Goal: Transaction & Acquisition: Book appointment/travel/reservation

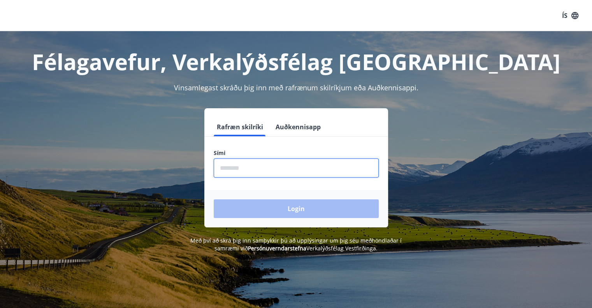
click at [232, 167] on input "phone" at bounding box center [296, 167] width 165 height 19
type input "********"
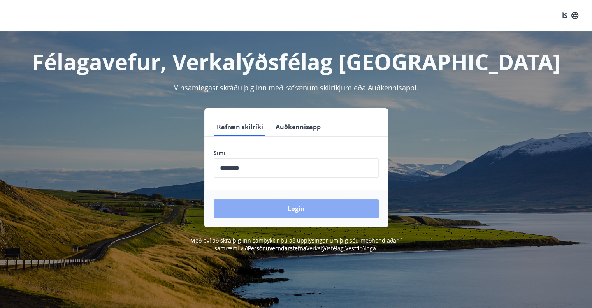
click at [270, 208] on button "Login" at bounding box center [296, 208] width 165 height 19
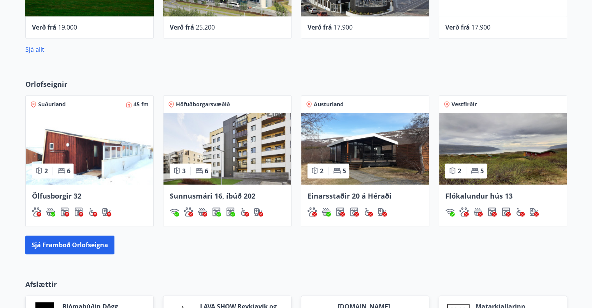
scroll to position [584, 0]
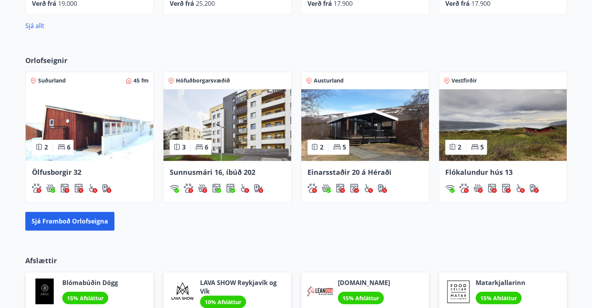
click at [509, 140] on img at bounding box center [503, 125] width 128 height 72
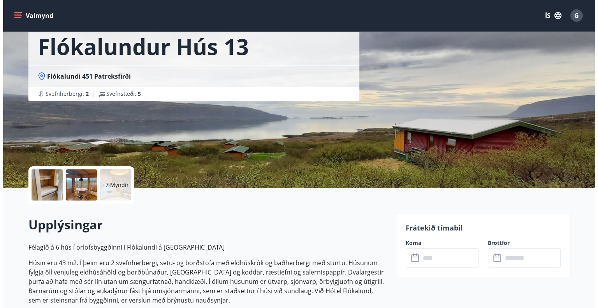
scroll to position [78, 0]
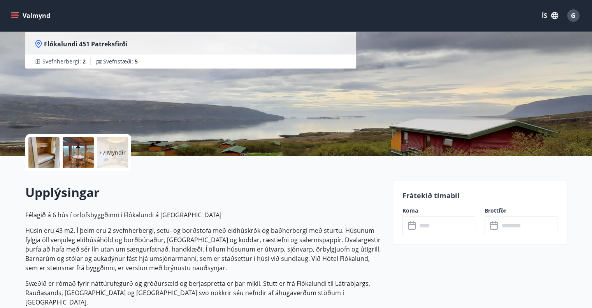
click at [113, 149] on p "+7 Myndir" at bounding box center [112, 153] width 26 height 8
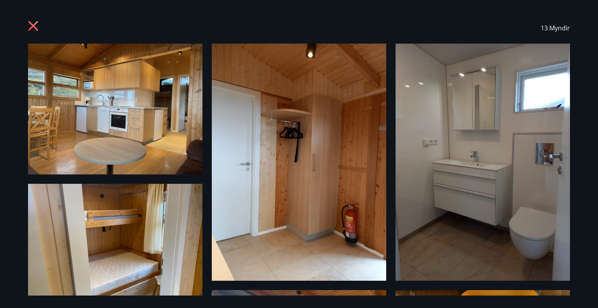
click at [162, 125] on img at bounding box center [115, 109] width 174 height 131
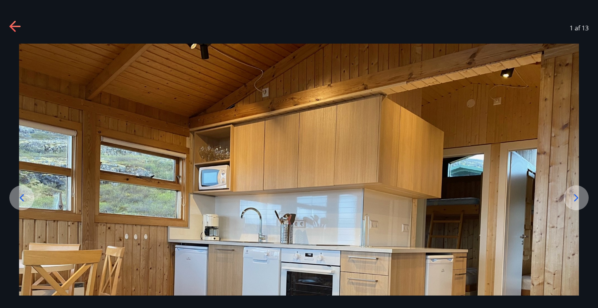
click at [577, 197] on icon at bounding box center [576, 197] width 4 height 7
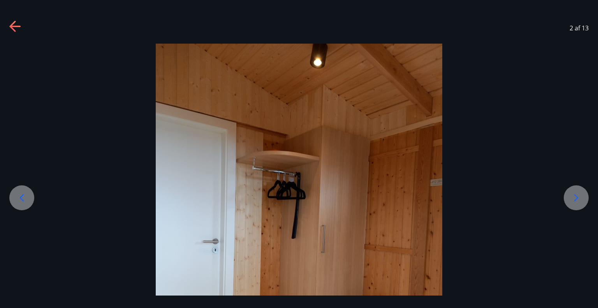
click at [577, 197] on icon at bounding box center [576, 197] width 4 height 7
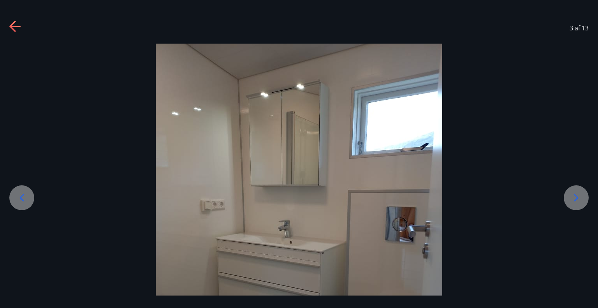
click at [577, 197] on icon at bounding box center [576, 197] width 4 height 7
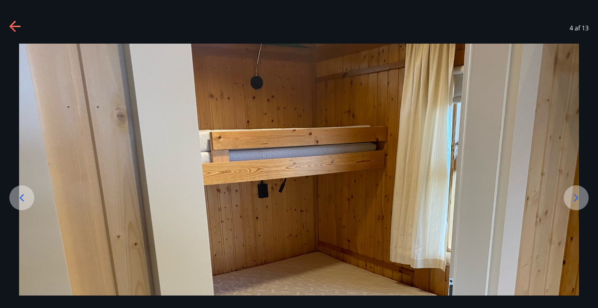
click at [577, 197] on icon at bounding box center [576, 197] width 4 height 7
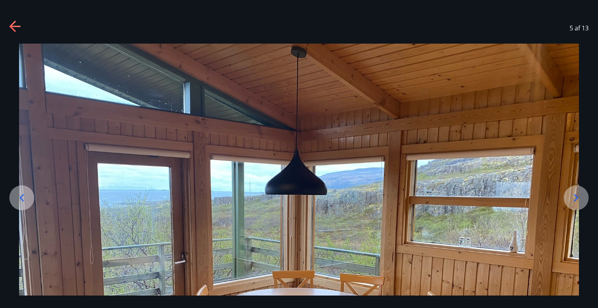
click at [577, 197] on icon at bounding box center [576, 197] width 4 height 7
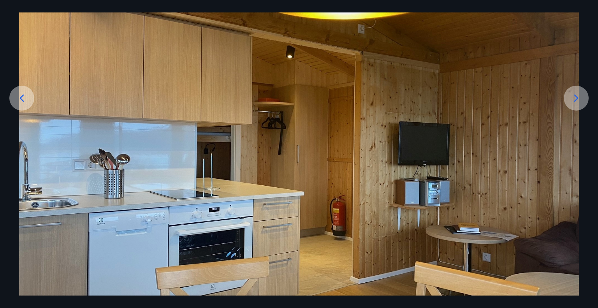
scroll to position [156, 0]
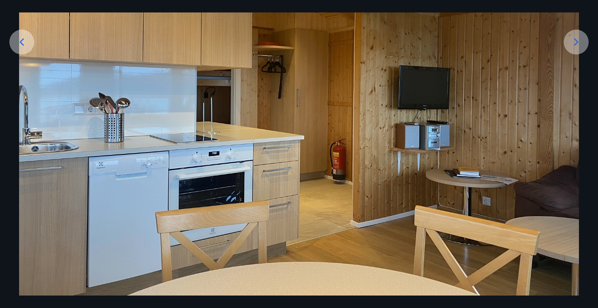
click at [575, 43] on icon at bounding box center [576, 42] width 12 height 12
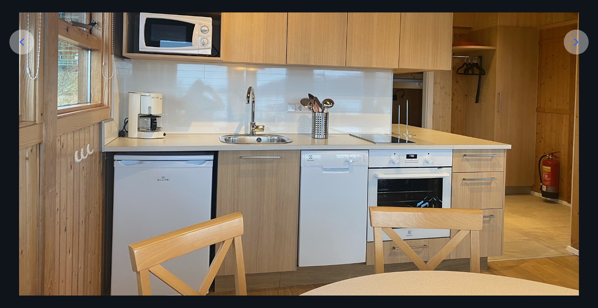
click at [575, 43] on icon at bounding box center [576, 41] width 4 height 7
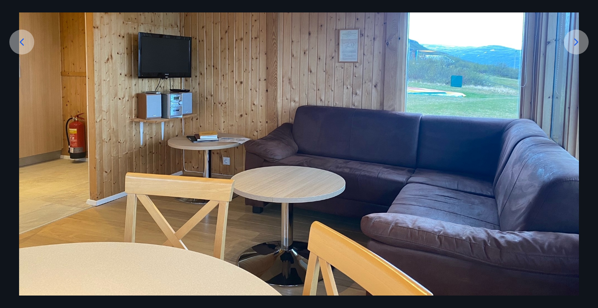
click at [575, 43] on icon at bounding box center [576, 41] width 4 height 7
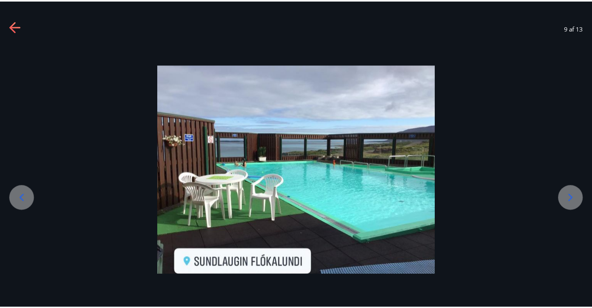
scroll to position [0, 0]
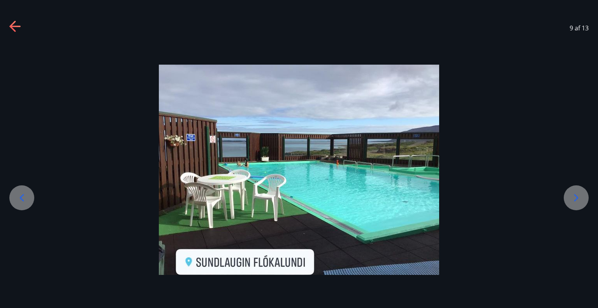
click at [575, 196] on icon at bounding box center [576, 198] width 12 height 12
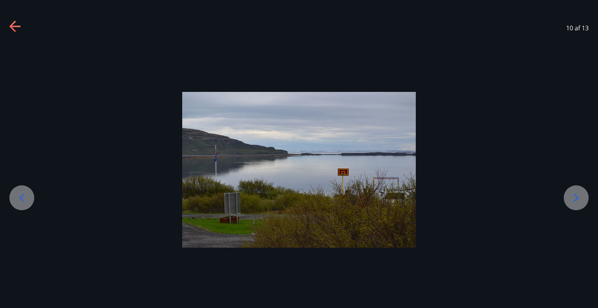
click at [575, 196] on icon at bounding box center [576, 198] width 12 height 12
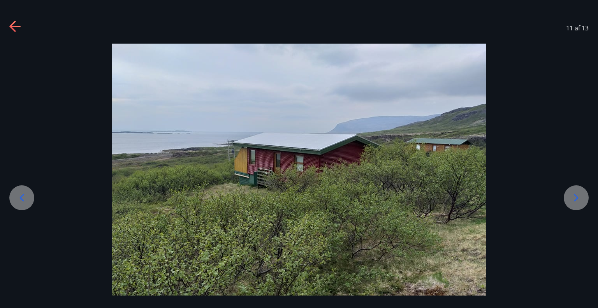
click at [575, 196] on icon at bounding box center [576, 198] width 12 height 12
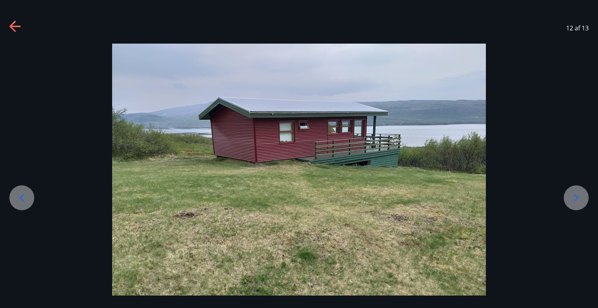
click at [575, 196] on icon at bounding box center [576, 198] width 12 height 12
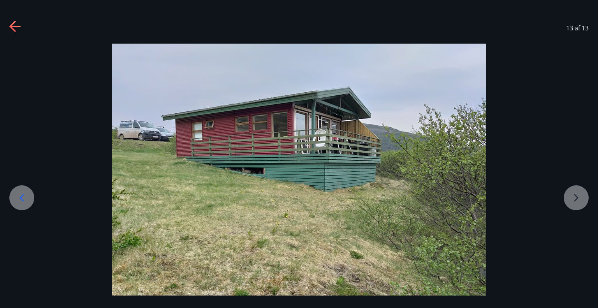
click at [575, 196] on div at bounding box center [299, 184] width 598 height 280
click at [576, 202] on div at bounding box center [299, 184] width 598 height 280
click at [575, 197] on div at bounding box center [299, 184] width 598 height 280
click at [13, 25] on icon at bounding box center [15, 27] width 12 height 12
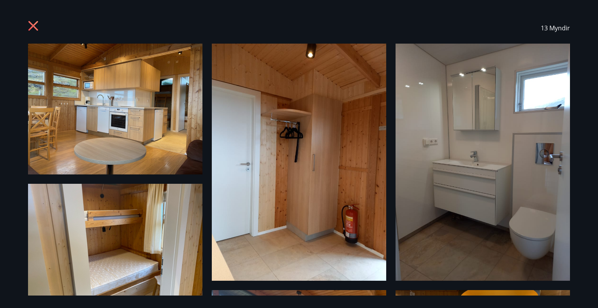
click at [13, 25] on div "13 Myndir" at bounding box center [299, 154] width 598 height 308
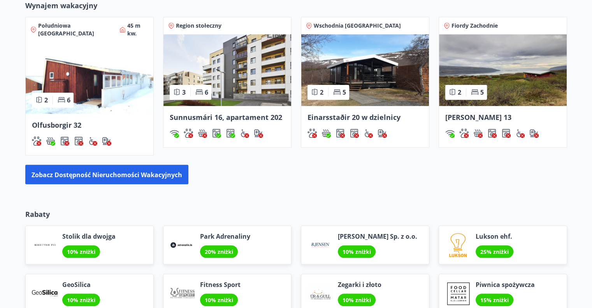
scroll to position [677, 0]
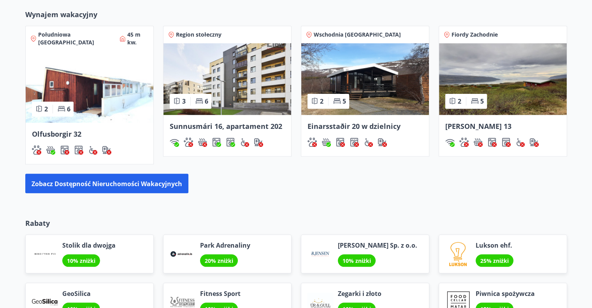
click at [367, 91] on img at bounding box center [365, 79] width 128 height 72
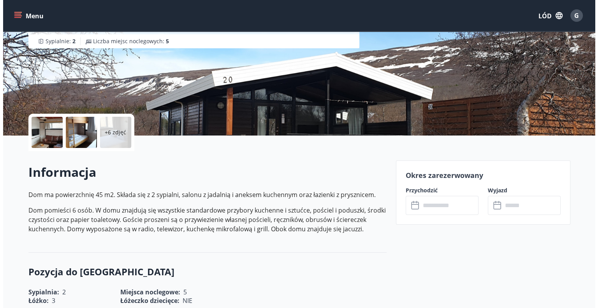
scroll to position [117, 0]
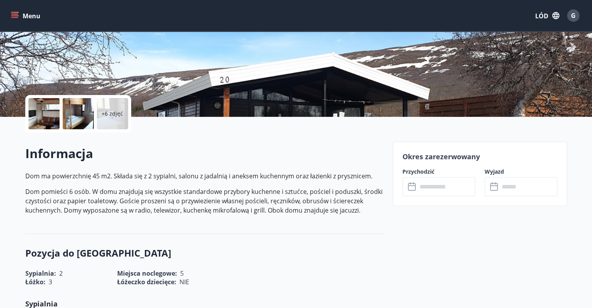
click at [106, 121] on div "+6 zdjęć" at bounding box center [112, 113] width 31 height 31
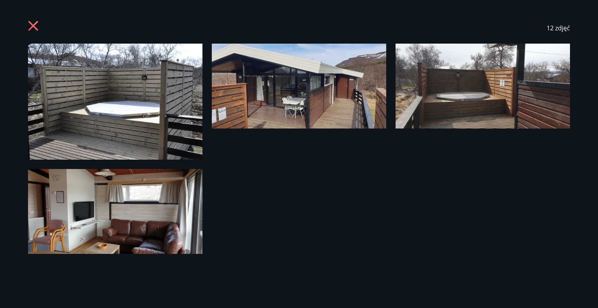
click at [90, 105] on img at bounding box center [115, 102] width 174 height 116
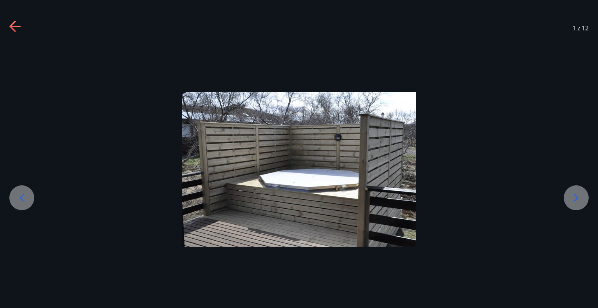
click at [578, 199] on icon at bounding box center [576, 198] width 12 height 12
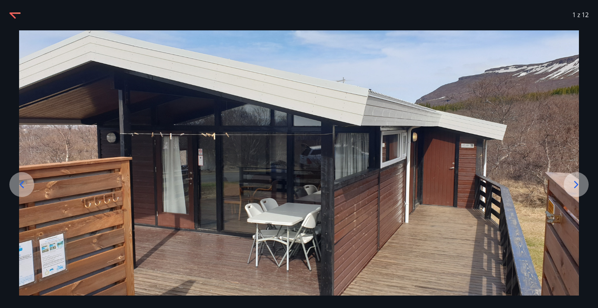
scroll to position [20, 0]
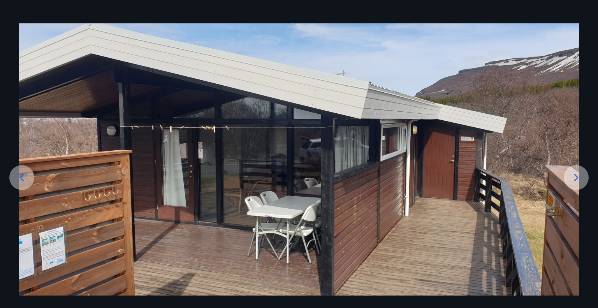
click at [574, 176] on icon at bounding box center [576, 177] width 12 height 12
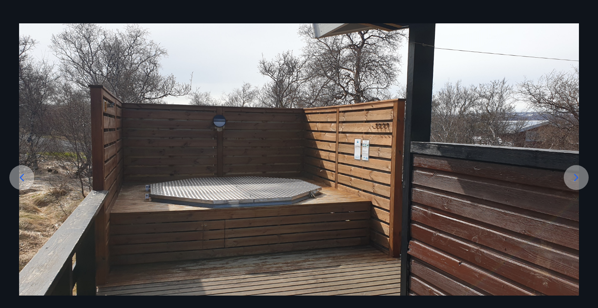
click at [574, 176] on icon at bounding box center [576, 177] width 12 height 12
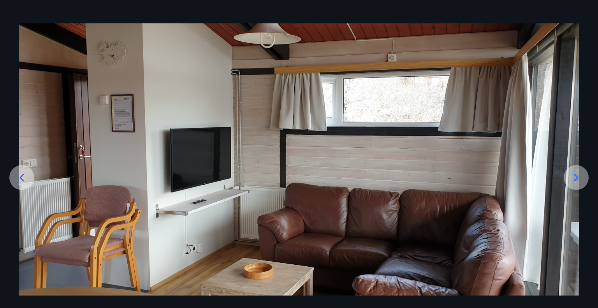
click at [574, 176] on icon at bounding box center [576, 177] width 12 height 12
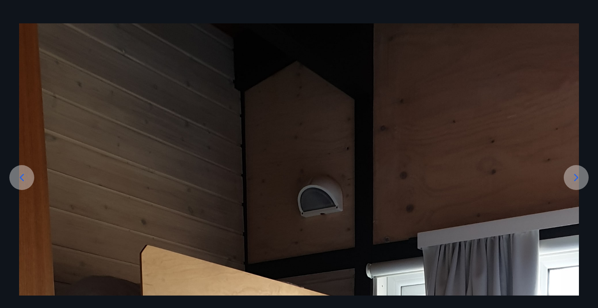
click at [574, 176] on icon at bounding box center [576, 177] width 12 height 12
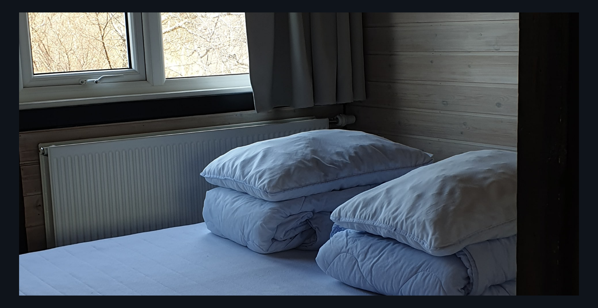
scroll to position [448, 0]
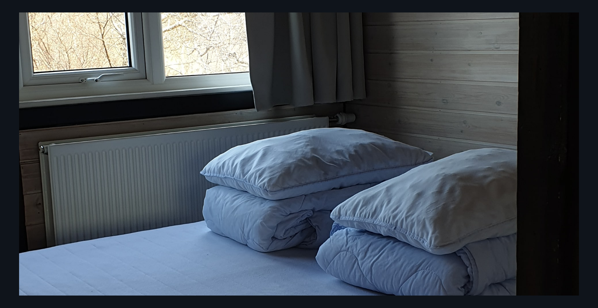
click at [564, 134] on img at bounding box center [299, 173] width 560 height 1156
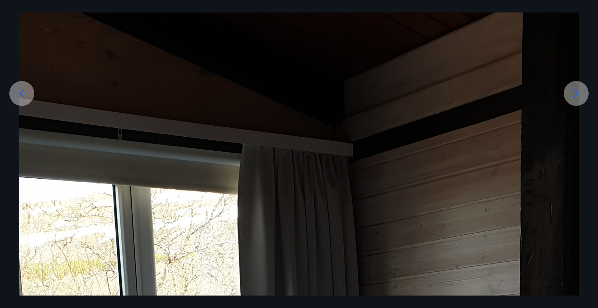
scroll to position [9, 0]
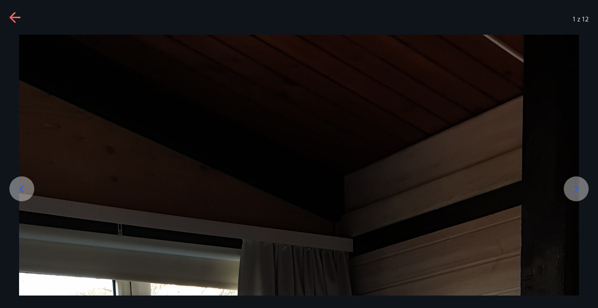
click at [577, 191] on icon at bounding box center [576, 189] width 12 height 12
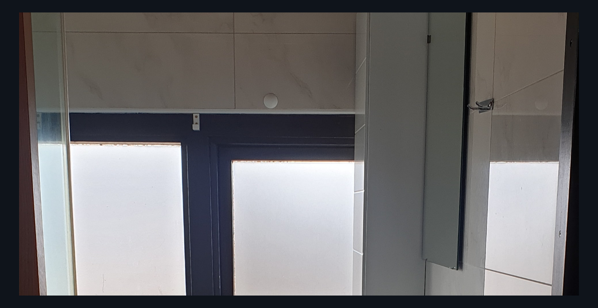
scroll to position [126, 0]
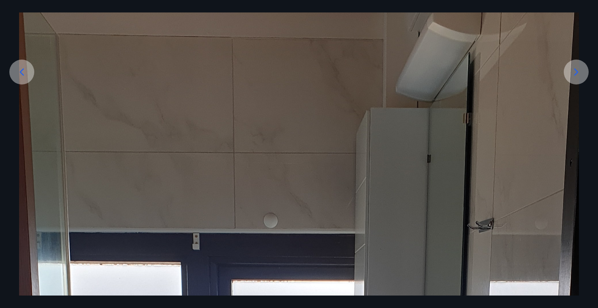
click at [573, 74] on icon at bounding box center [576, 72] width 12 height 12
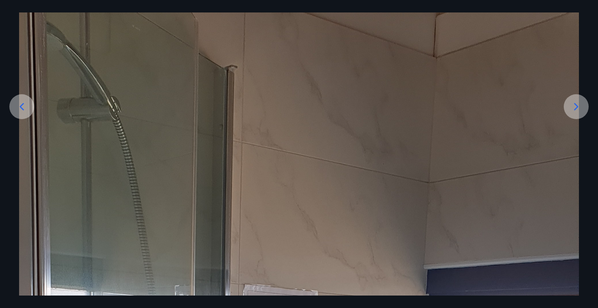
scroll to position [48, 0]
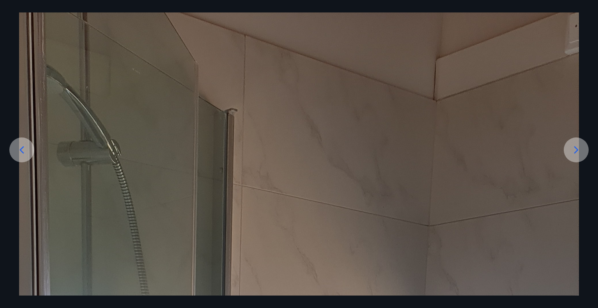
click at [574, 155] on icon at bounding box center [576, 150] width 12 height 12
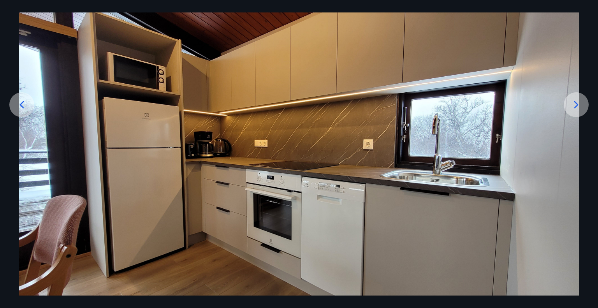
scroll to position [87, 0]
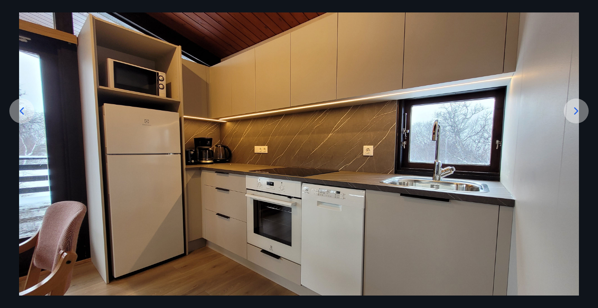
click at [578, 111] on icon at bounding box center [576, 111] width 12 height 12
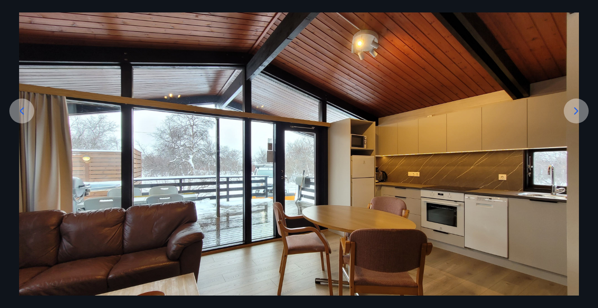
click at [578, 111] on icon at bounding box center [576, 111] width 12 height 12
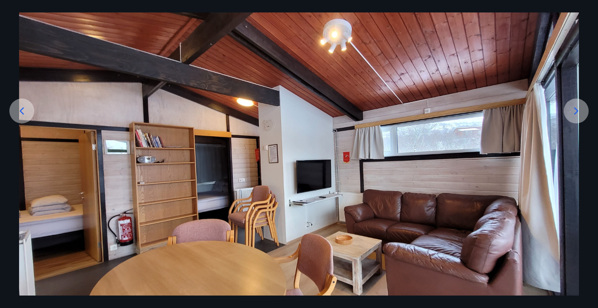
click at [578, 111] on icon at bounding box center [576, 111] width 12 height 12
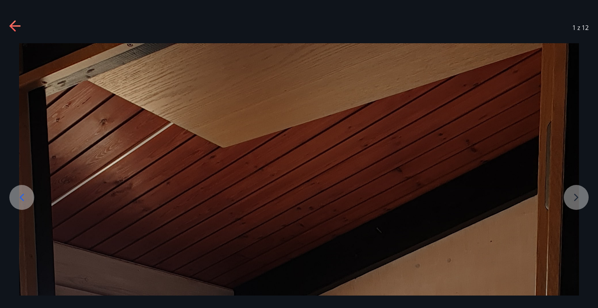
scroll to position [0, 0]
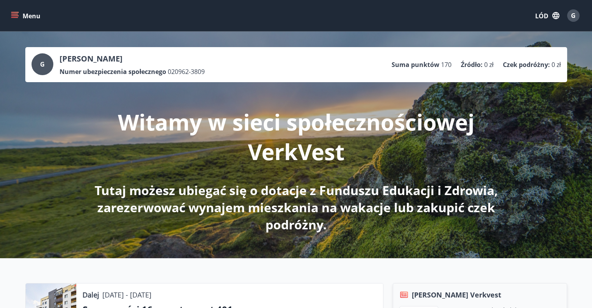
click at [16, 13] on icon "menu" at bounding box center [15, 16] width 8 height 8
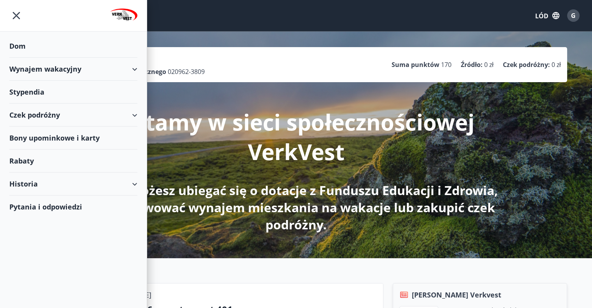
click at [135, 67] on div "Wynajem wakacyjny" at bounding box center [73, 69] width 128 height 23
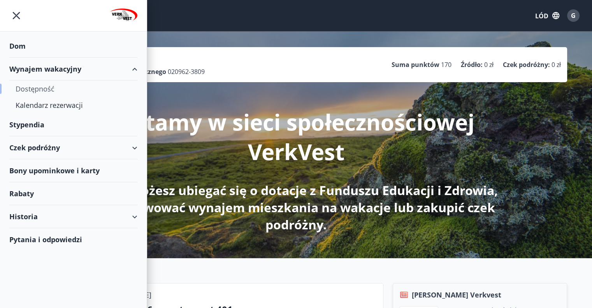
click at [41, 87] on font "Dostępność" at bounding box center [35, 88] width 39 height 9
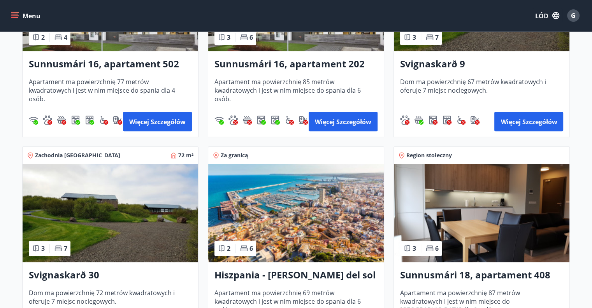
scroll to position [467, 0]
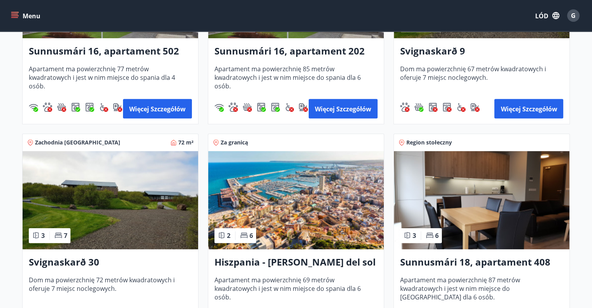
click at [151, 212] on img at bounding box center [111, 200] width 176 height 98
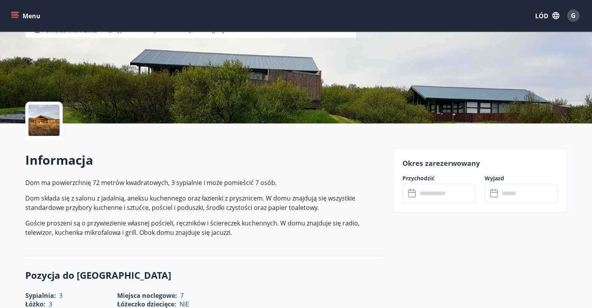
scroll to position [117, 0]
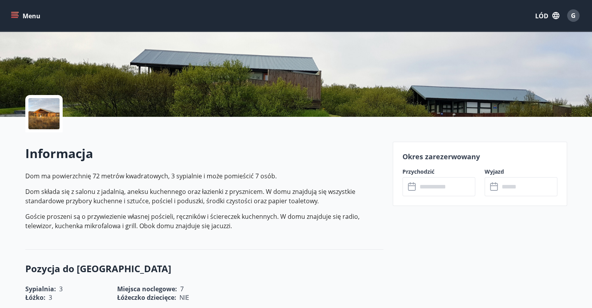
click at [48, 113] on div at bounding box center [43, 113] width 31 height 31
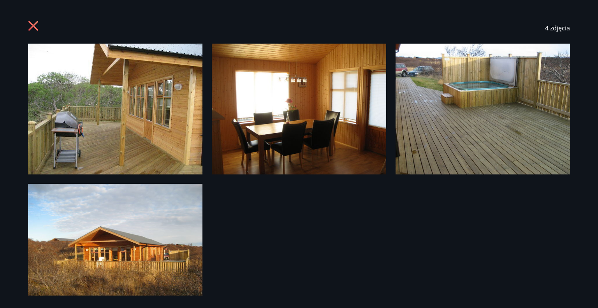
click at [112, 110] on img at bounding box center [115, 109] width 174 height 131
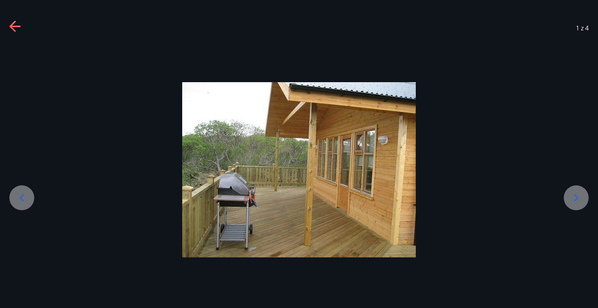
click at [571, 199] on icon at bounding box center [576, 198] width 12 height 12
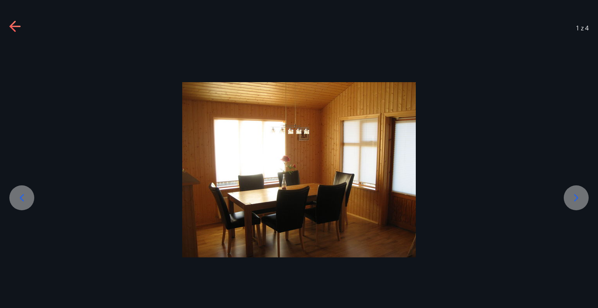
click at [571, 199] on icon at bounding box center [576, 198] width 12 height 12
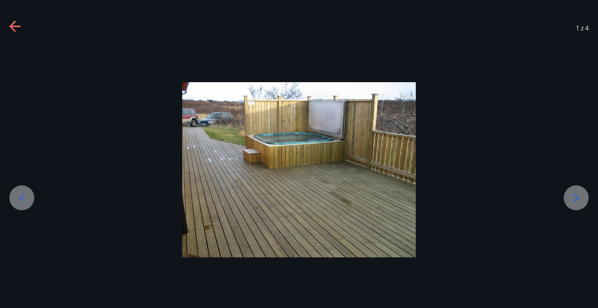
click at [571, 199] on icon at bounding box center [576, 198] width 12 height 12
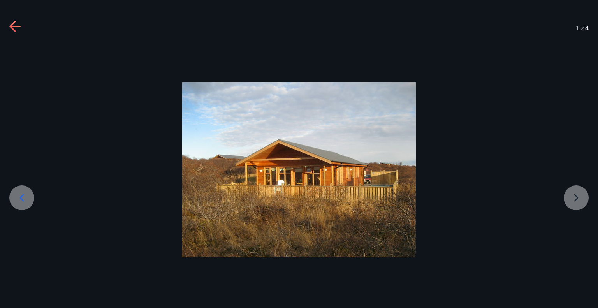
click at [571, 199] on div at bounding box center [299, 169] width 598 height 175
click at [17, 25] on icon at bounding box center [15, 27] width 12 height 12
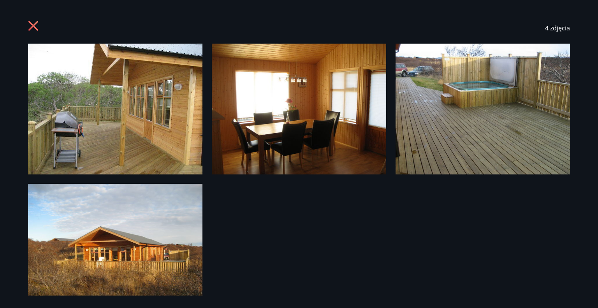
click at [34, 26] on icon at bounding box center [33, 26] width 2 height 2
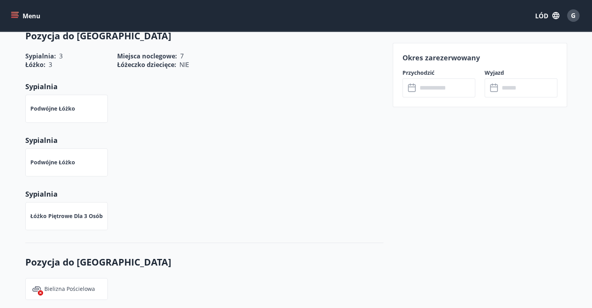
scroll to position [234, 0]
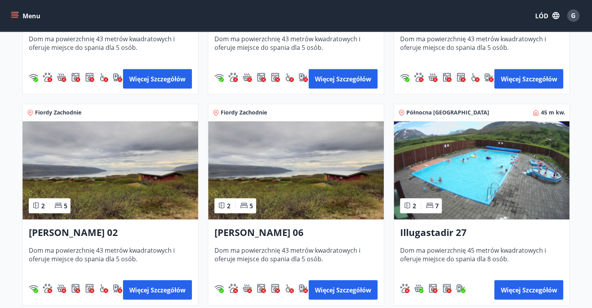
scroll to position [1401, 0]
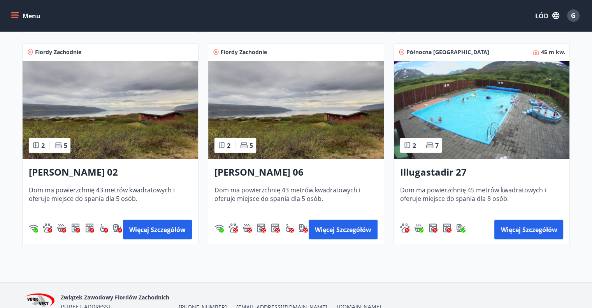
click at [506, 144] on img at bounding box center [482, 110] width 176 height 98
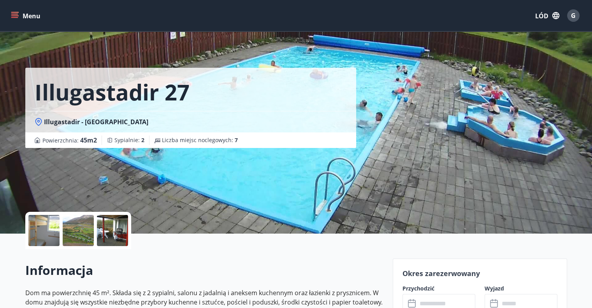
click at [48, 231] on div at bounding box center [43, 230] width 31 height 31
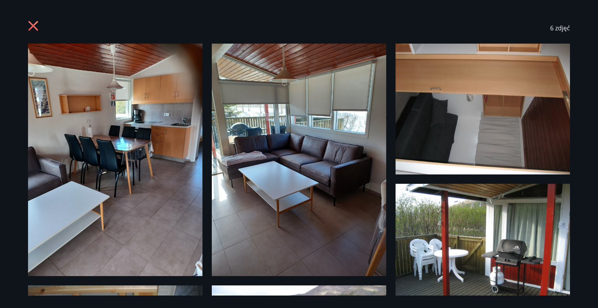
click at [139, 138] on img at bounding box center [115, 160] width 174 height 232
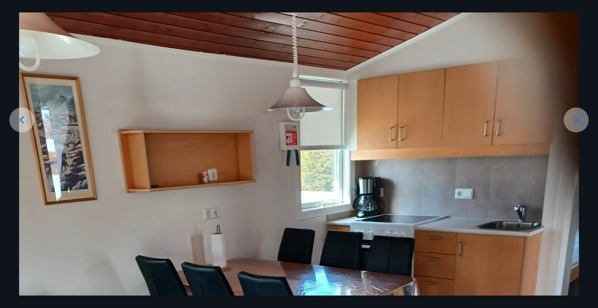
scroll to position [117, 0]
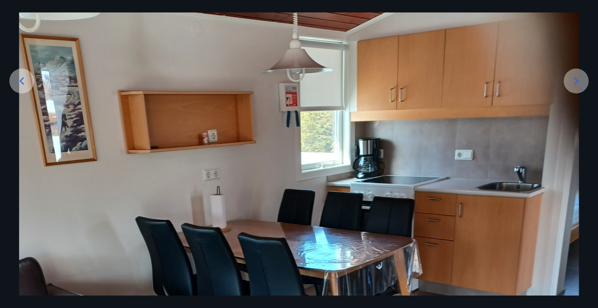
click at [573, 81] on icon at bounding box center [576, 81] width 12 height 12
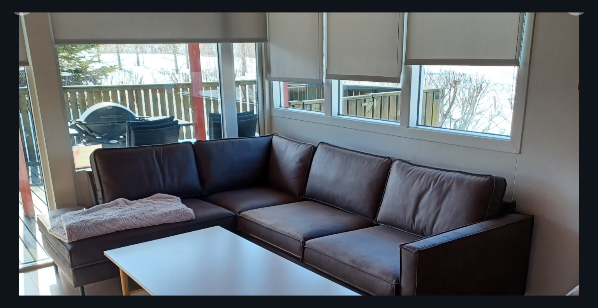
scroll to position [156, 0]
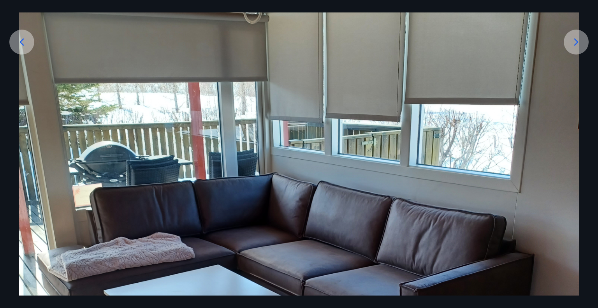
click at [575, 41] on icon at bounding box center [576, 42] width 12 height 12
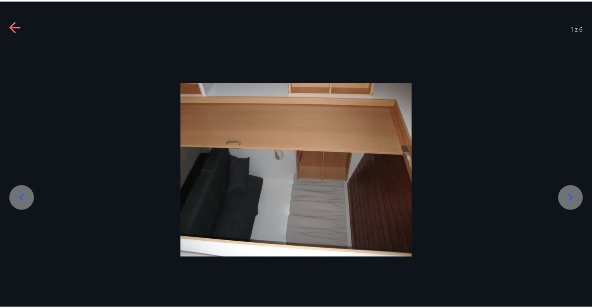
scroll to position [0, 0]
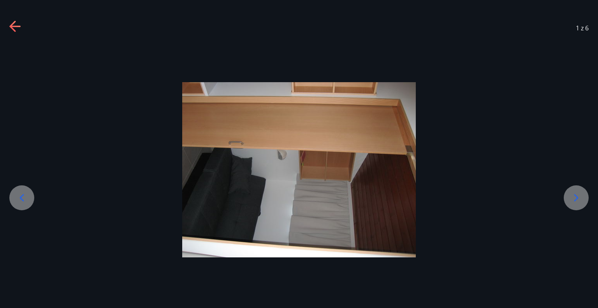
click at [575, 41] on div "1 z 6" at bounding box center [299, 27] width 598 height 31
click at [18, 28] on icon at bounding box center [15, 27] width 12 height 12
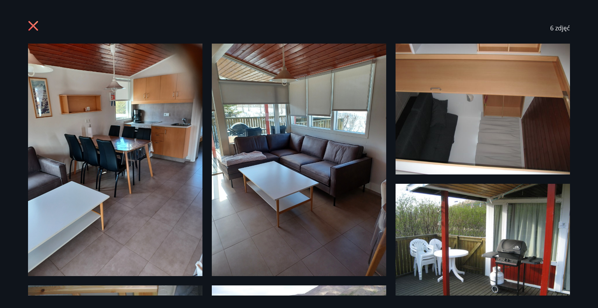
click at [20, 28] on div "6 zdjęć" at bounding box center [299, 27] width 561 height 31
click at [33, 28] on icon at bounding box center [34, 27] width 12 height 12
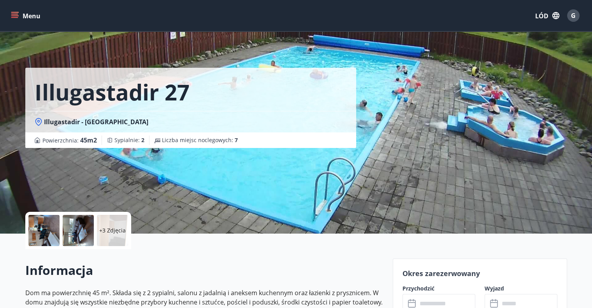
click at [16, 14] on icon "menu" at bounding box center [14, 14] width 7 height 1
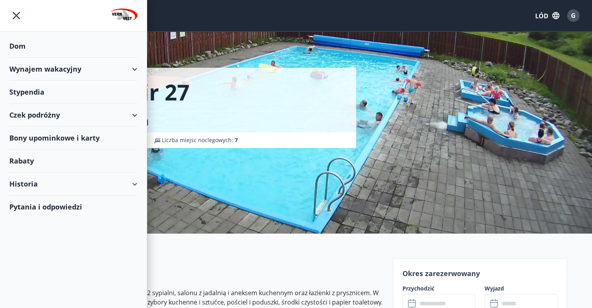
click at [135, 68] on div "Wynajem wakacyjny" at bounding box center [73, 69] width 128 height 23
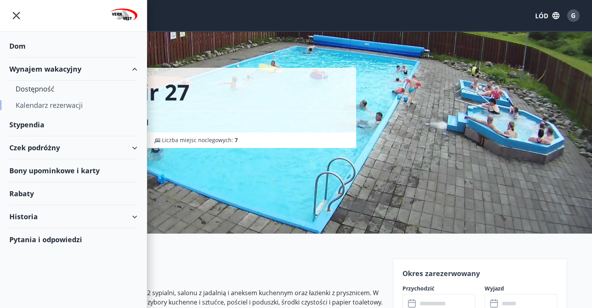
click at [74, 103] on font "Kalendarz rezerwacji" at bounding box center [49, 104] width 67 height 9
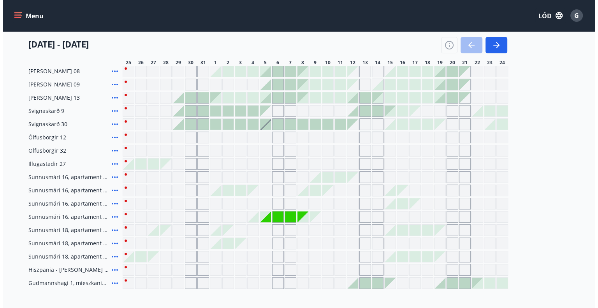
scroll to position [156, 0]
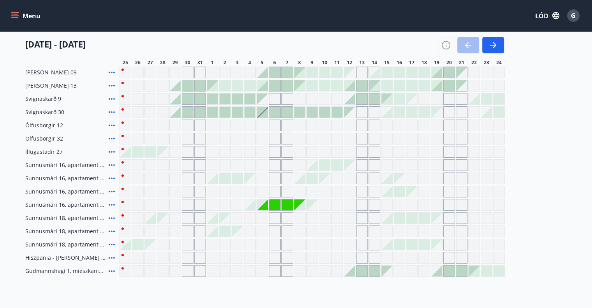
click at [86, 272] on font "Gudmannshagi 1, mieszkanie 303" at bounding box center [69, 270] width 88 height 7
click at [113, 272] on icon at bounding box center [111, 270] width 9 height 9
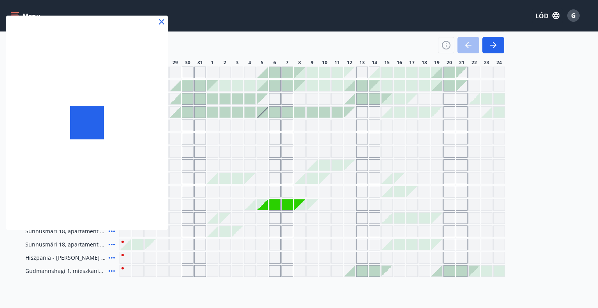
click at [113, 270] on div at bounding box center [299, 154] width 598 height 308
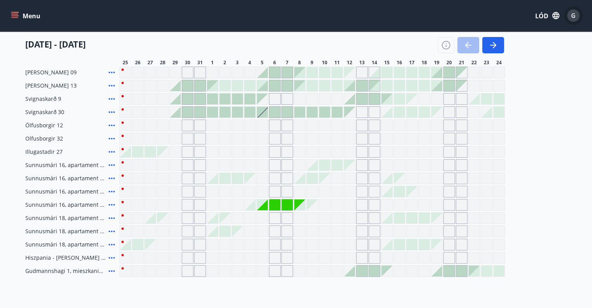
click at [574, 18] on font "G" at bounding box center [573, 15] width 5 height 9
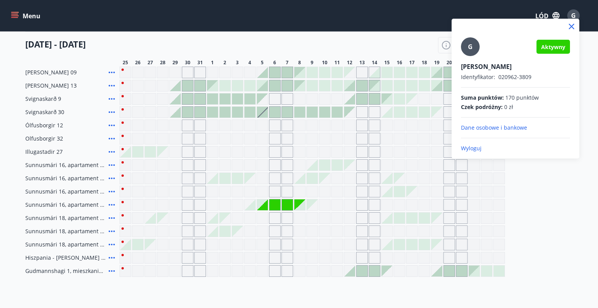
click at [474, 148] on font "Wyloguj" at bounding box center [471, 147] width 21 height 7
